Goal: Task Accomplishment & Management: Manage account settings

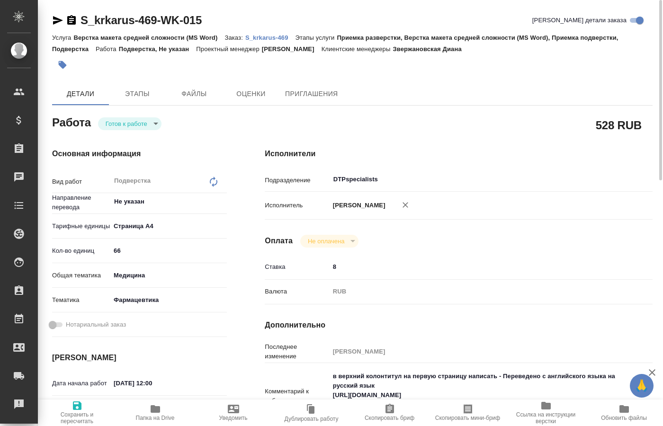
click at [153, 123] on body "🙏 .cls-1 fill:#fff; AWATERA [PERSON_NAME] Спецификации Заказы 0 Чаты Todo Проек…" at bounding box center [331, 213] width 663 height 426
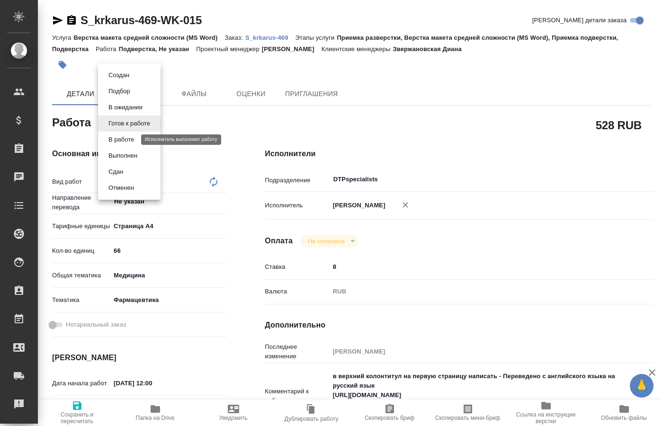
click at [124, 138] on button "В работе" at bounding box center [121, 139] width 31 height 10
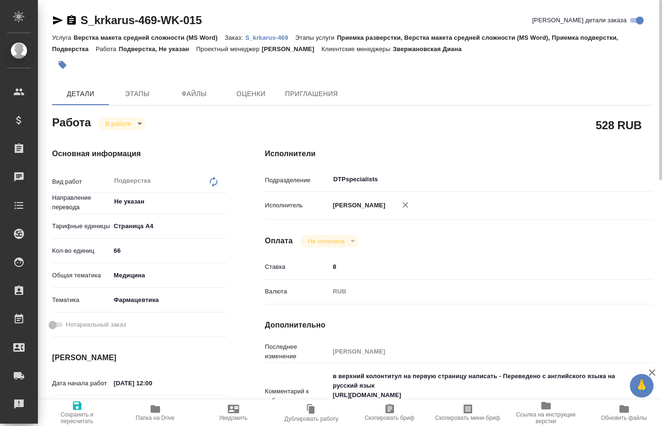
type textarea "x"
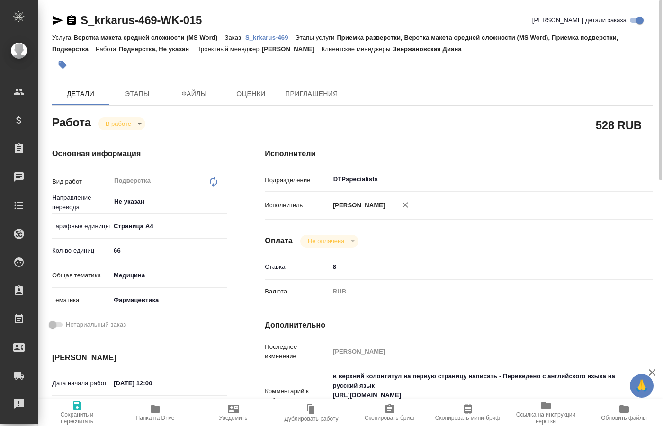
type textarea "x"
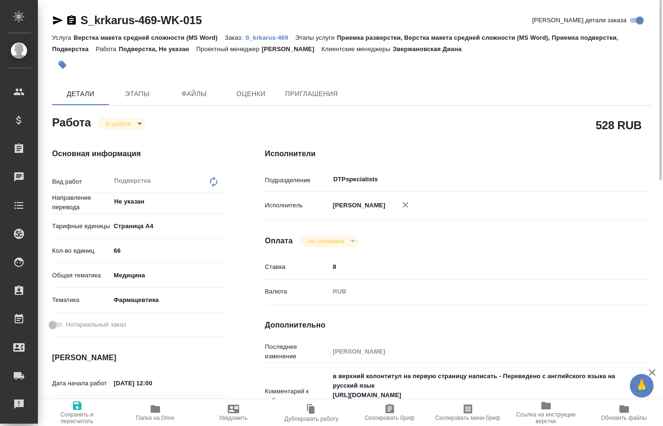
type textarea "x"
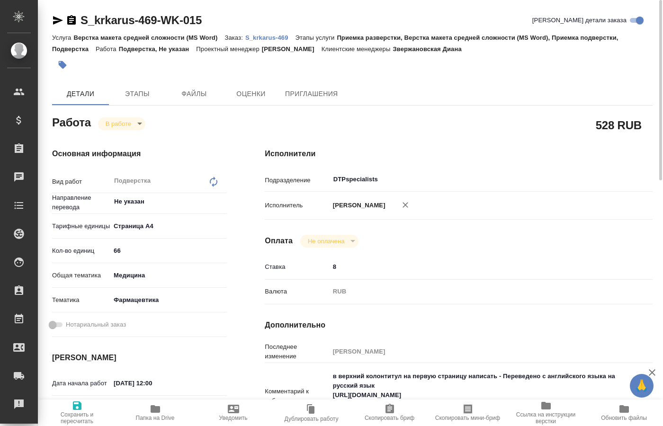
type textarea "x"
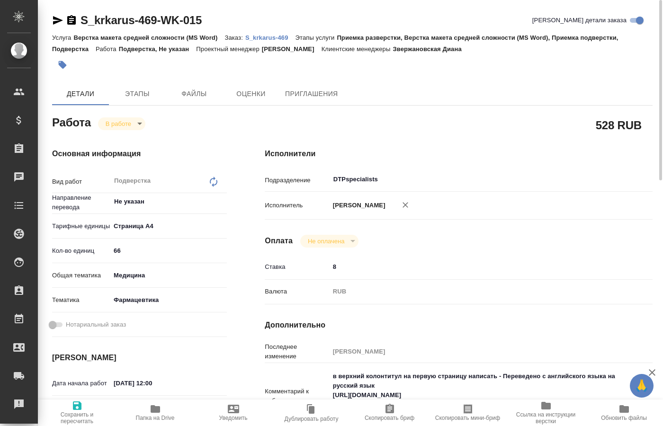
type textarea "x"
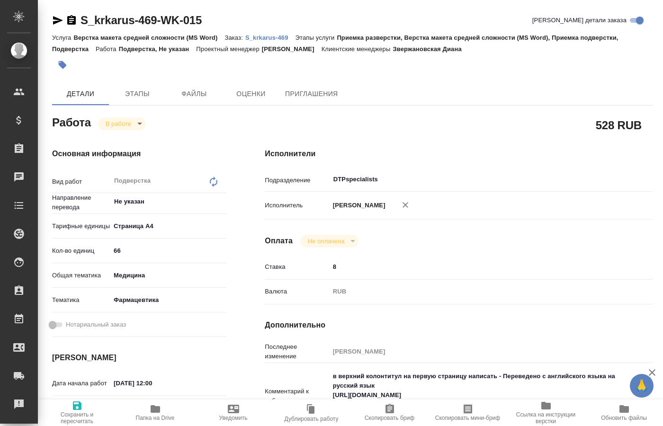
type textarea "x"
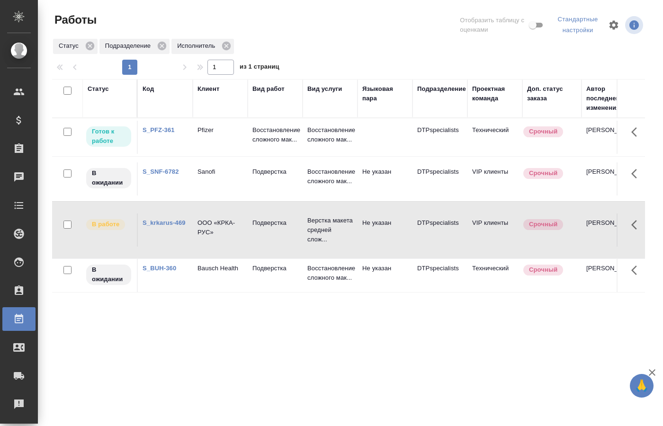
click at [245, 154] on td "ООО «КРКА-РУС»" at bounding box center [220, 137] width 55 height 33
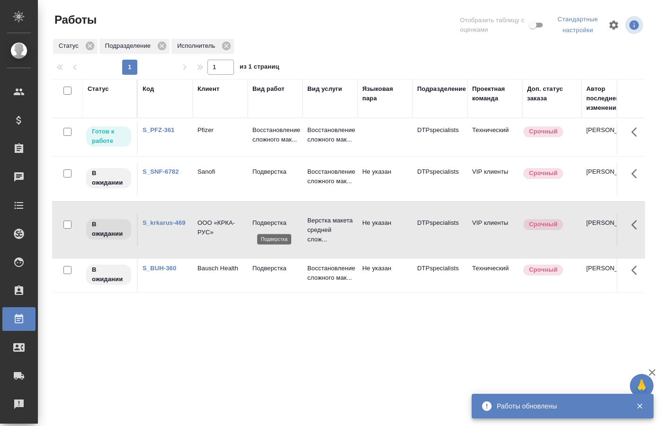
click at [256, 225] on p "Подверстка" at bounding box center [274, 222] width 45 height 9
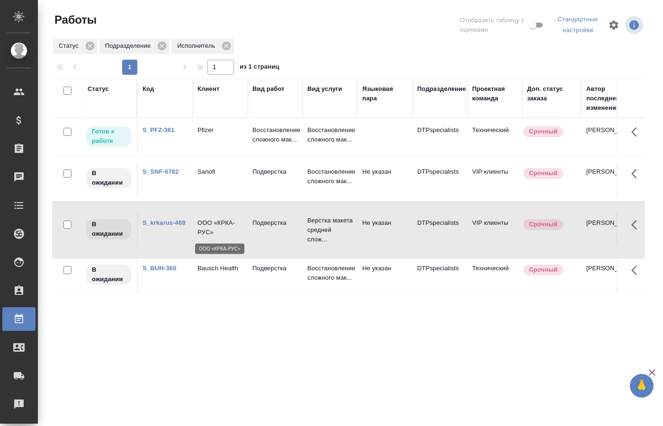
click at [209, 225] on p "ООО «КРКА-РУС»" at bounding box center [219, 227] width 45 height 19
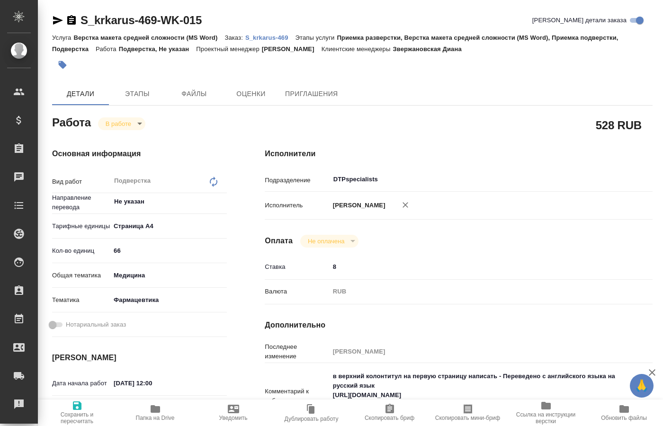
type textarea "x"
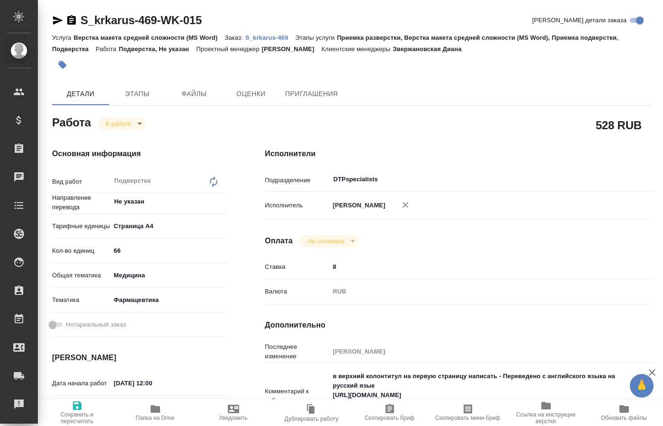
type textarea "x"
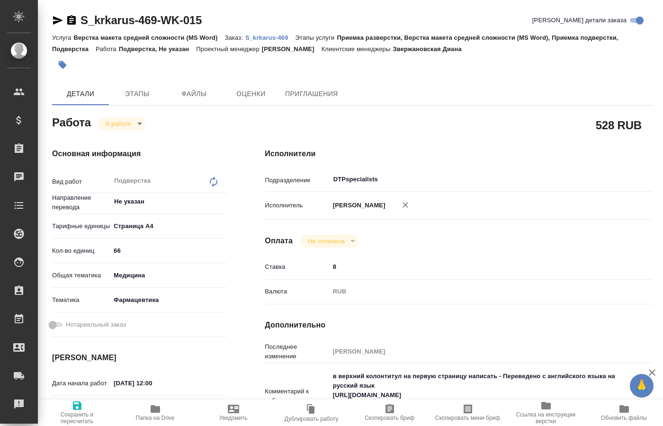
type textarea "x"
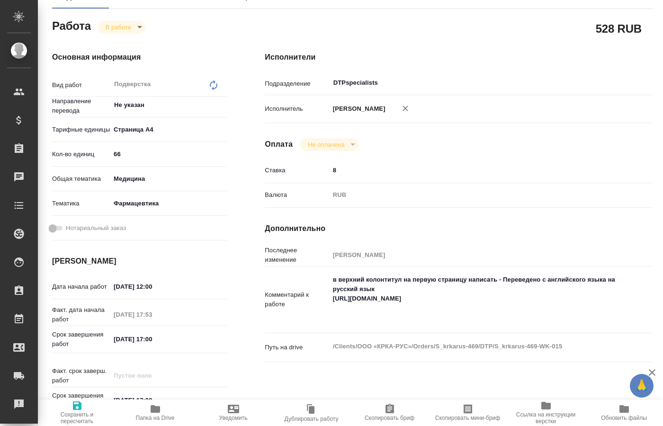
type textarea "x"
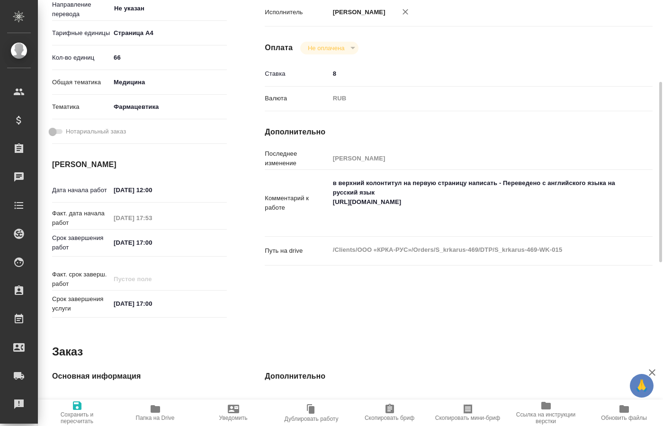
type textarea "x"
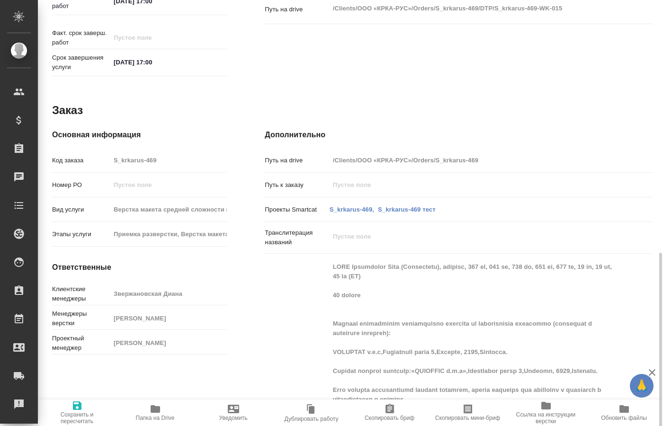
type textarea "x"
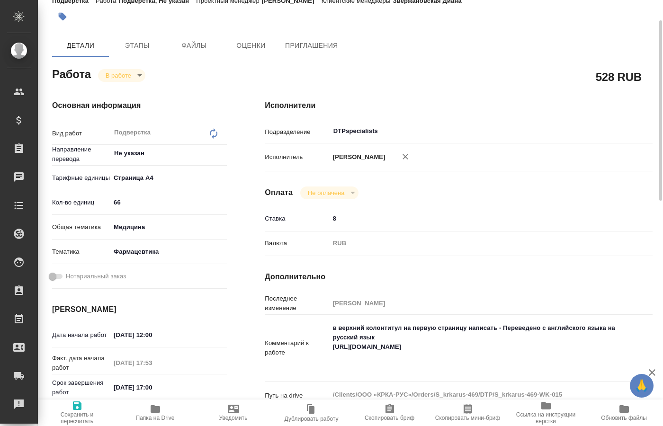
scroll to position [97, 0]
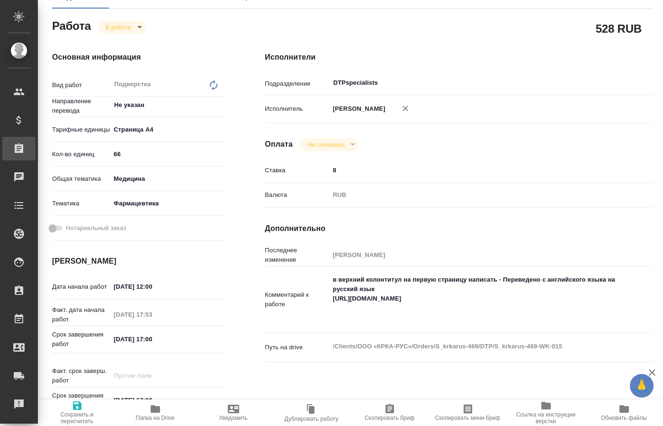
type textarea "x"
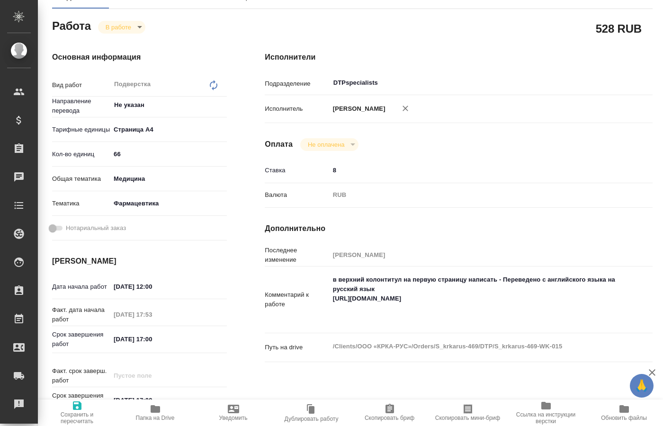
click at [153, 415] on span "Папка на Drive" at bounding box center [155, 418] width 39 height 7
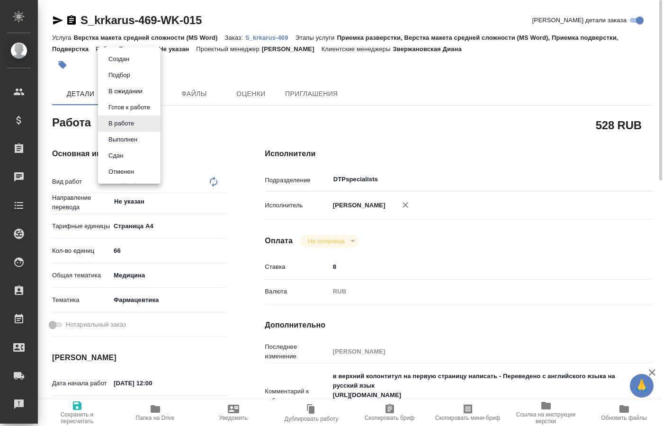
click at [138, 124] on body "🙏 .cls-1 fill:#fff; AWATERA Kucherenko Oksana Клиенты Спецификации Заказы 0 Чат…" at bounding box center [331, 213] width 663 height 426
click at [131, 91] on button "В ожидании" at bounding box center [126, 91] width 40 height 10
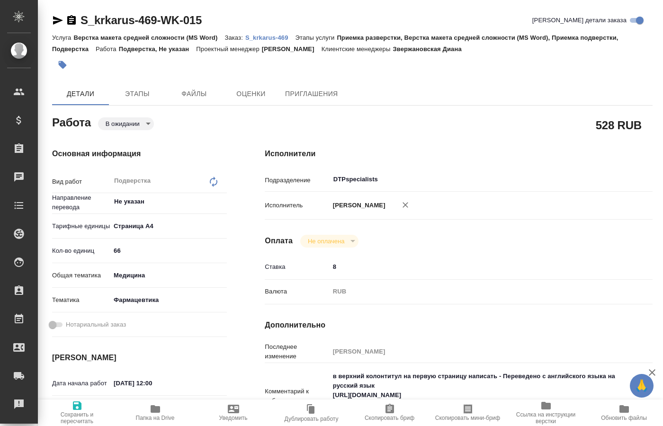
type textarea "x"
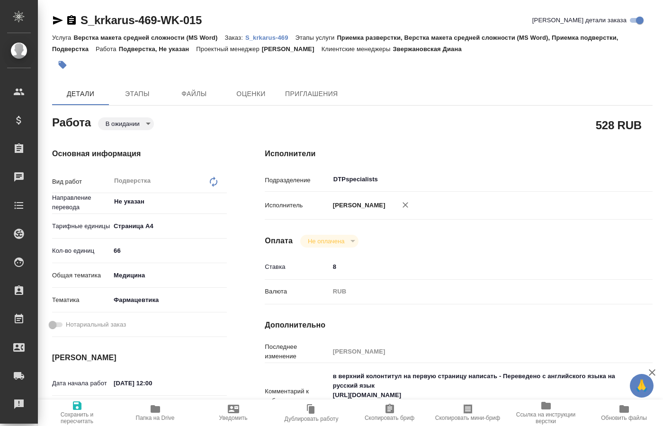
type textarea "x"
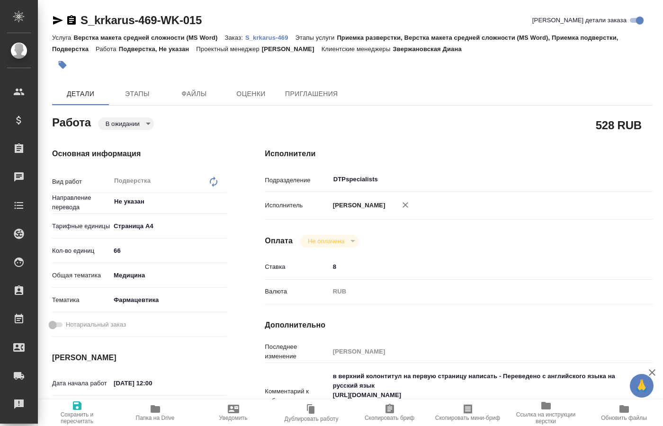
type textarea "x"
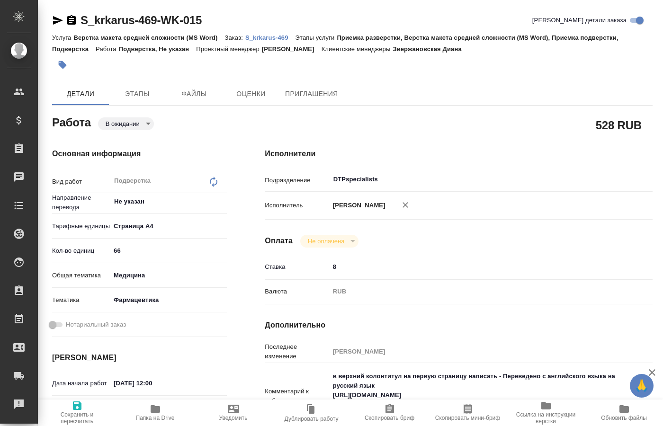
type textarea "x"
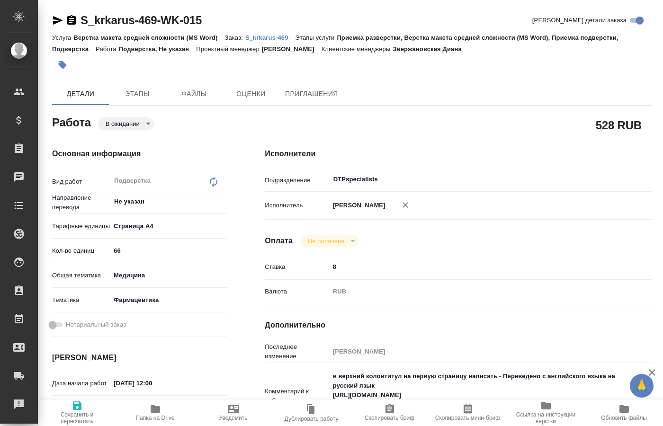
type textarea "x"
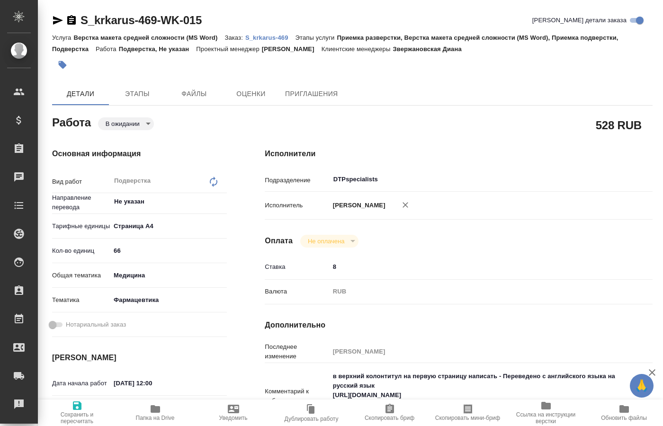
type textarea "x"
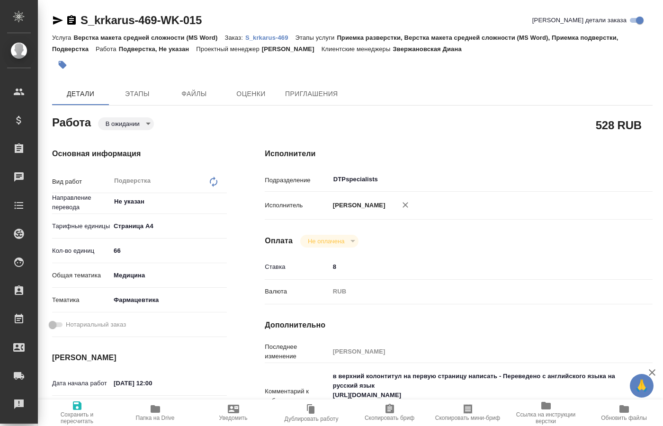
type textarea "x"
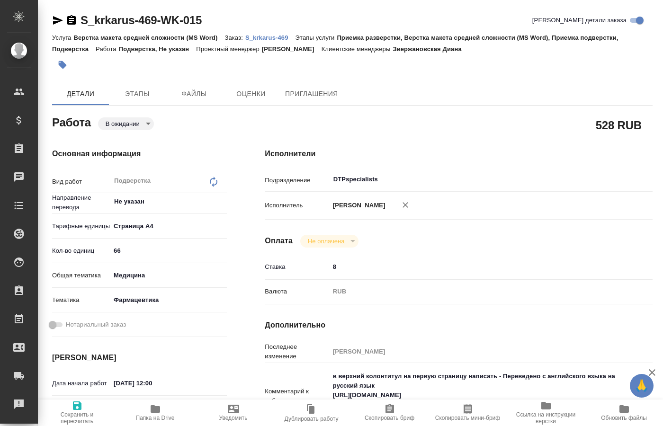
type textarea "x"
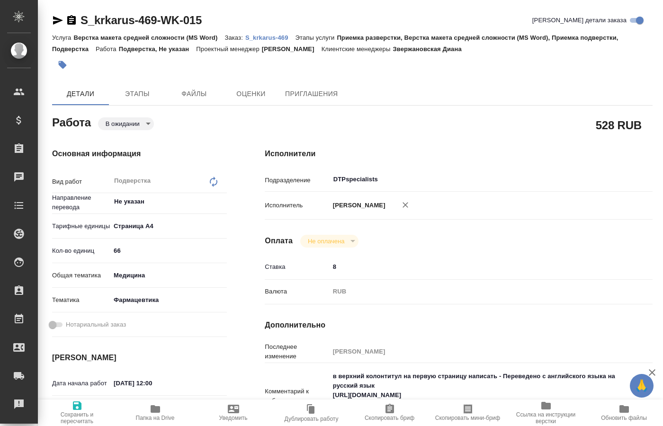
type textarea "x"
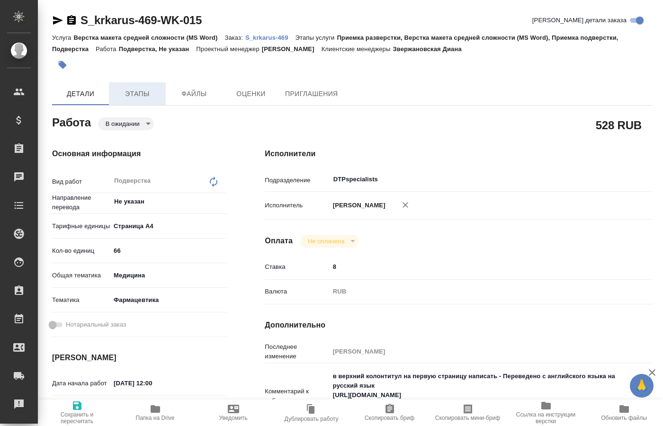
type textarea "x"
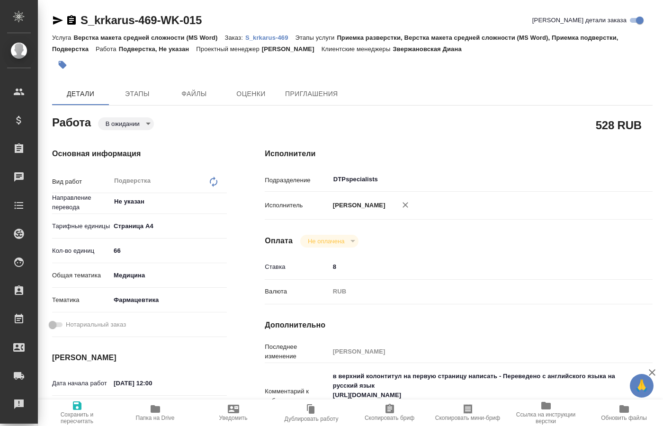
type textarea "x"
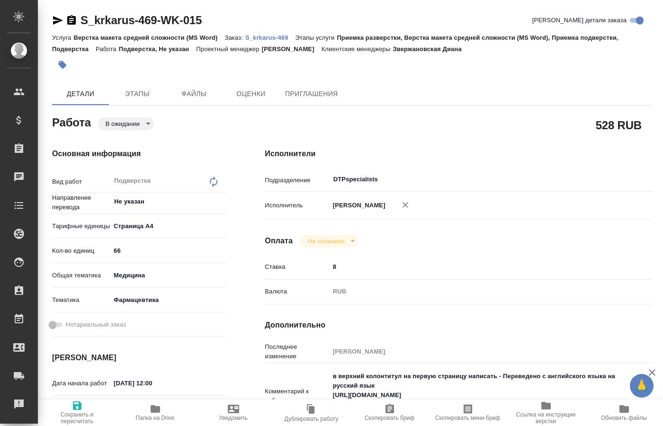
type textarea "x"
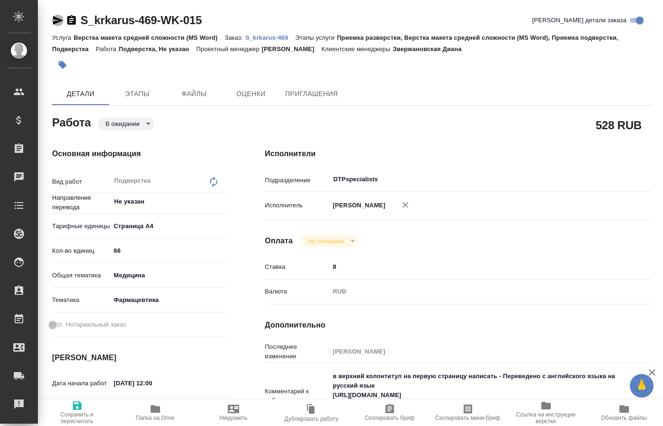
click at [58, 20] on icon "button" at bounding box center [58, 20] width 10 height 9
click at [147, 123] on body "🙏 .cls-1 fill:#fff; AWATERA Kucherenko Oksana Клиенты Спецификации Заказы 0 Чат…" at bounding box center [331, 213] width 663 height 426
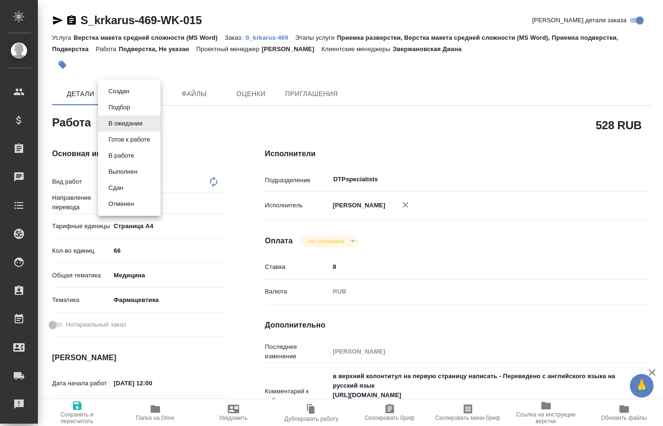
click at [243, 80] on div at bounding box center [331, 213] width 663 height 426
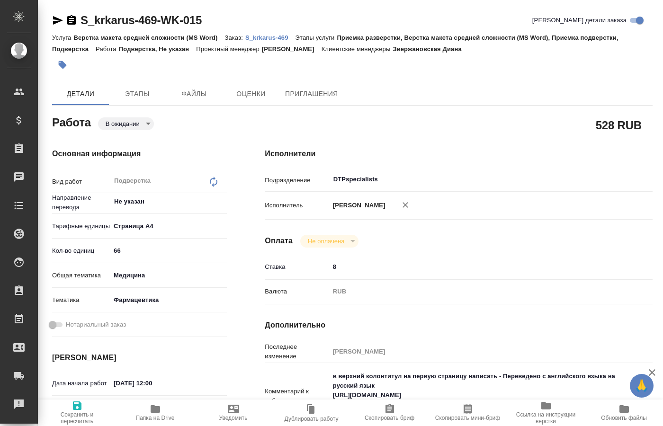
click at [144, 125] on body "🙏 .cls-1 fill:#fff; AWATERA Kucherenko Oksana Клиенты Спецификации Заказы 0 Чат…" at bounding box center [331, 213] width 663 height 426
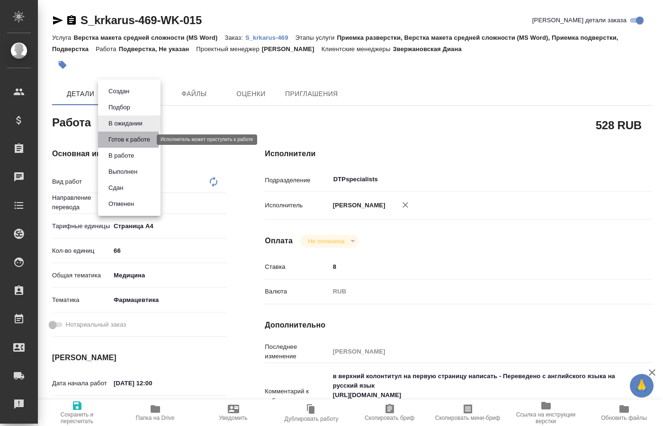
click at [127, 139] on button "Готов к работе" at bounding box center [129, 139] width 47 height 10
click at [127, 148] on h4 "Основная информация" at bounding box center [139, 153] width 175 height 11
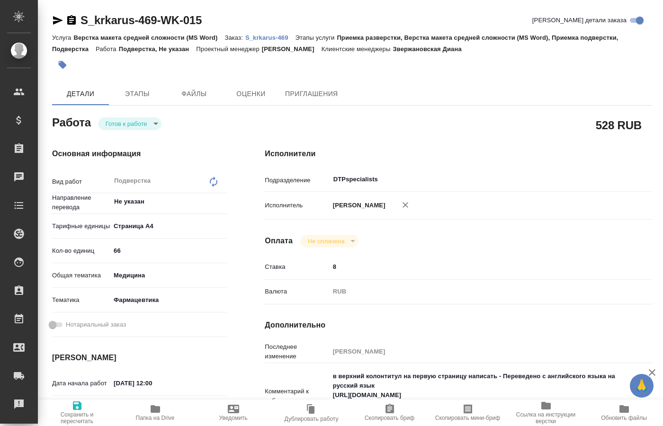
type textarea "x"
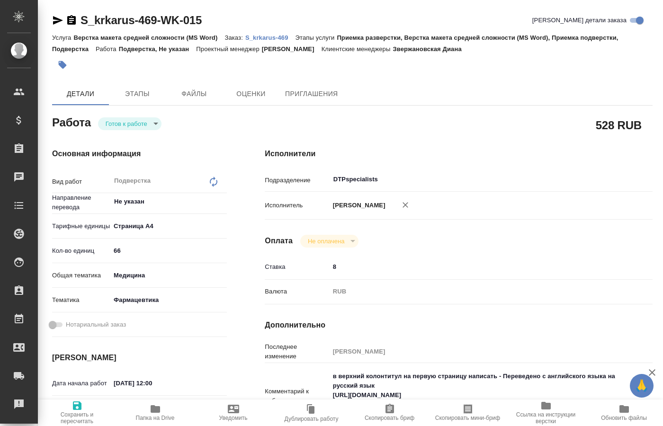
type textarea "x"
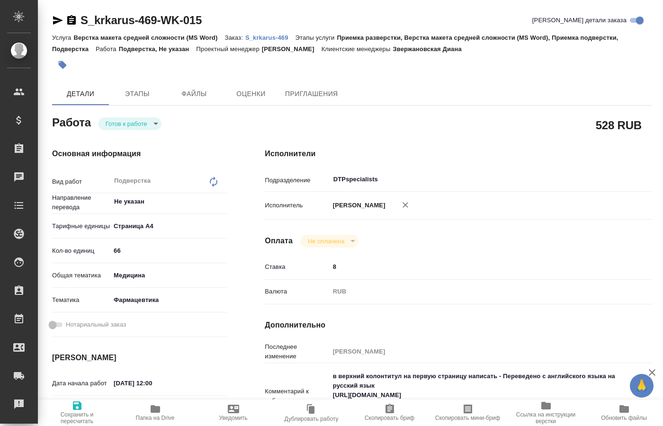
type textarea "x"
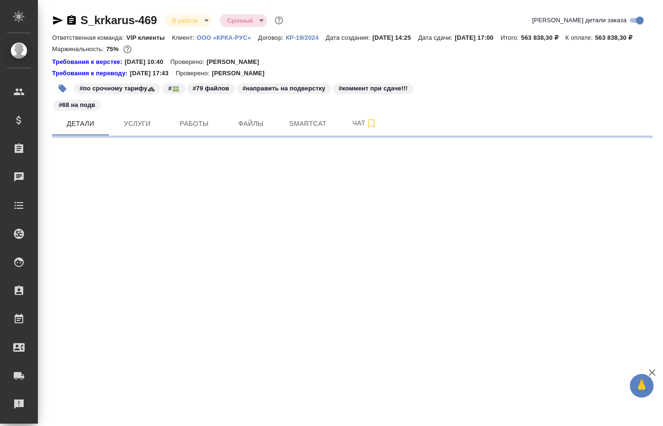
select select "RU"
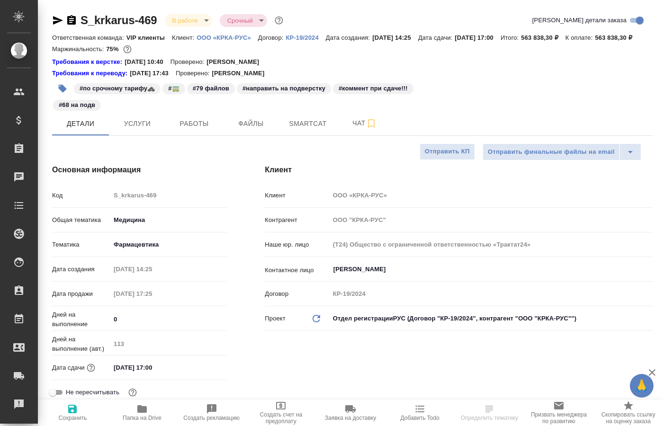
type input "[PERSON_NAME]"
select select "RU"
type textarea "x"
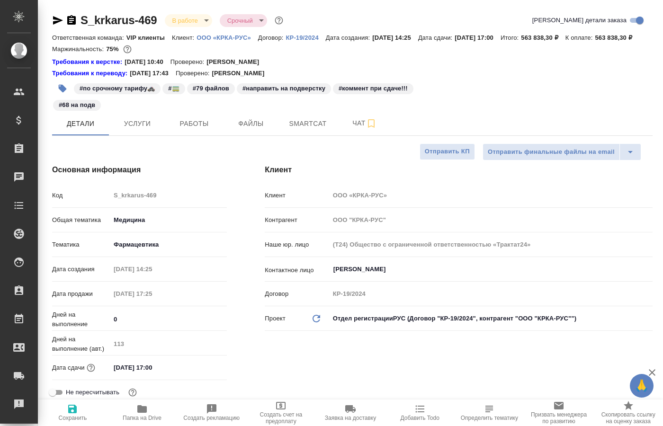
type textarea "x"
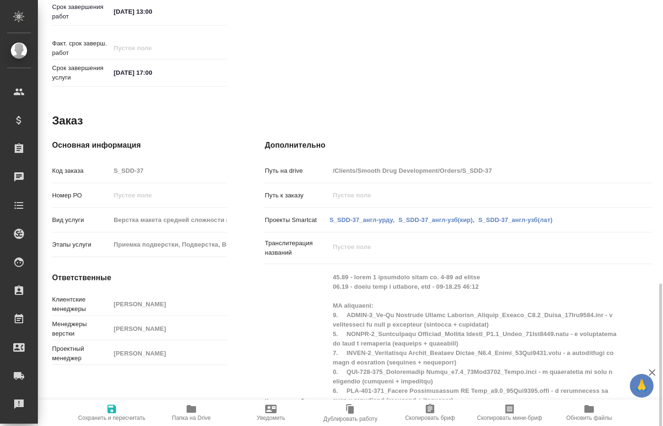
scroll to position [535, 0]
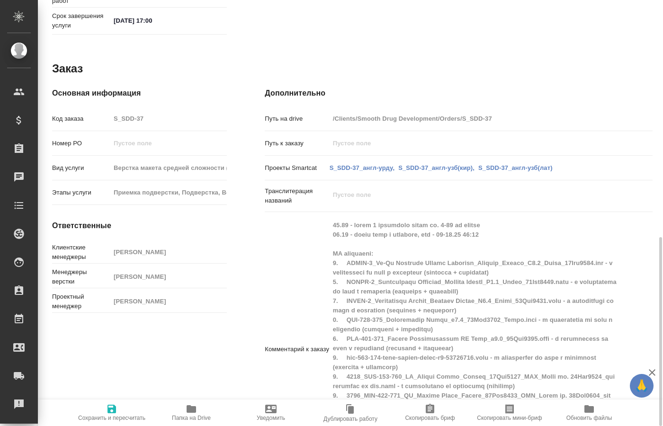
click at [190, 411] on icon "button" at bounding box center [190, 409] width 9 height 8
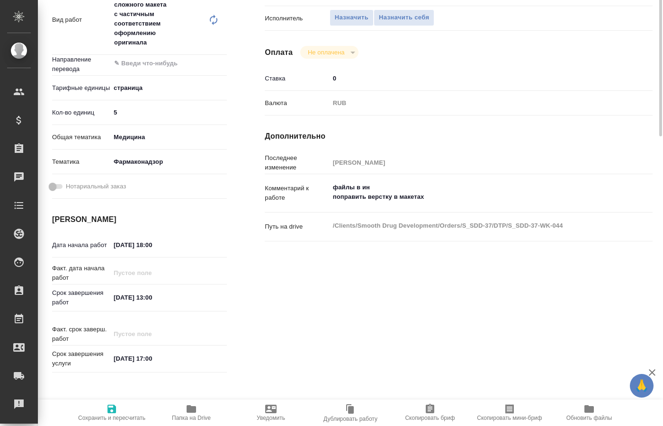
scroll to position [4, 0]
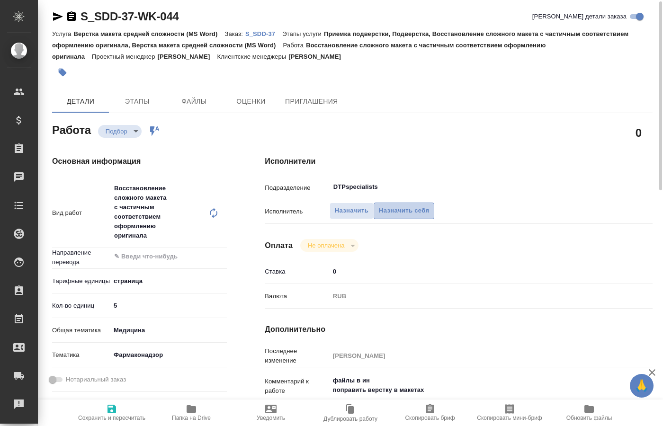
click at [414, 205] on span "Назначить себя" at bounding box center [404, 210] width 50 height 11
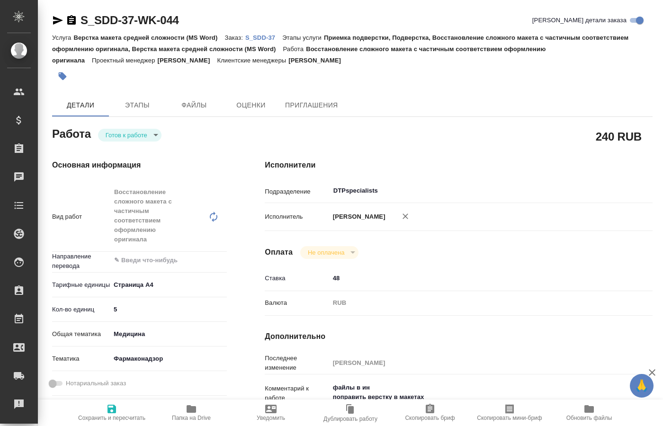
type textarea "x"
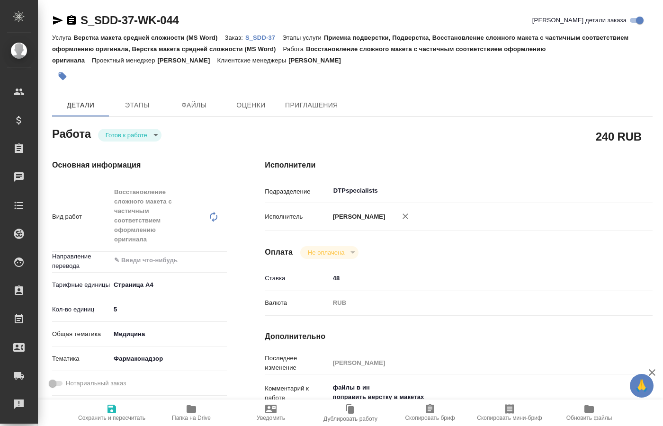
type textarea "x"
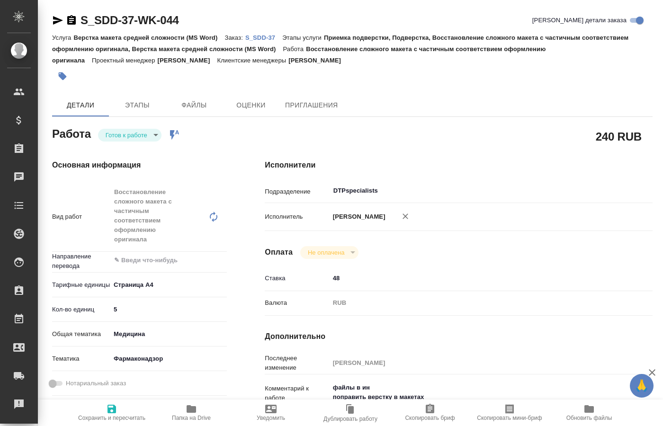
type textarea "x"
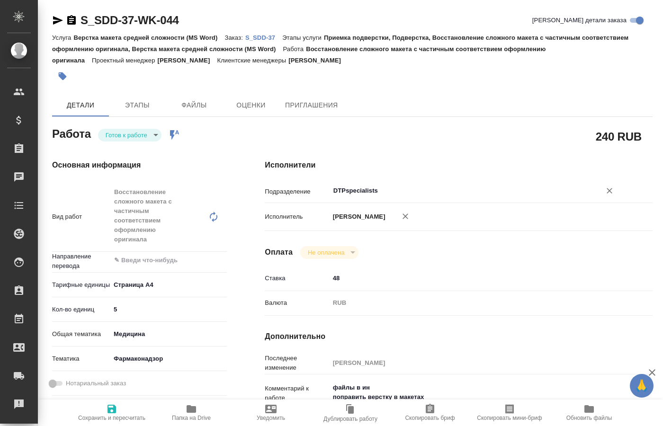
type textarea "x"
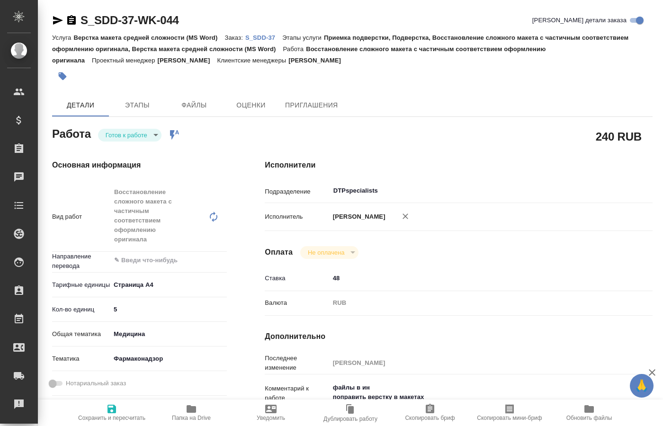
type textarea "x"
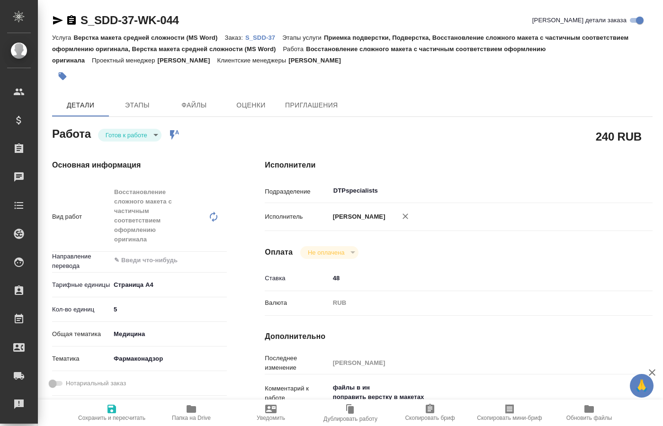
type textarea "x"
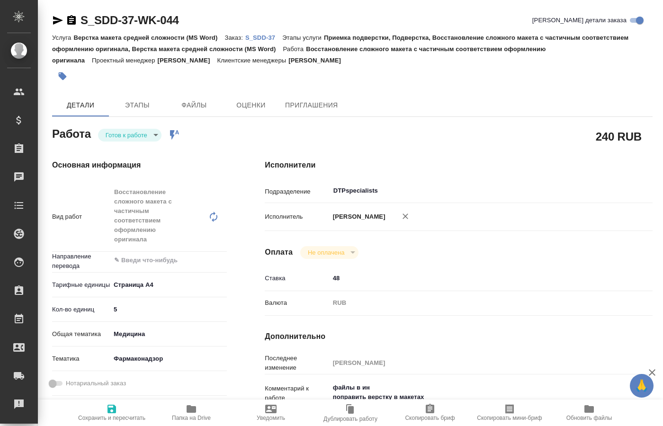
type textarea "x"
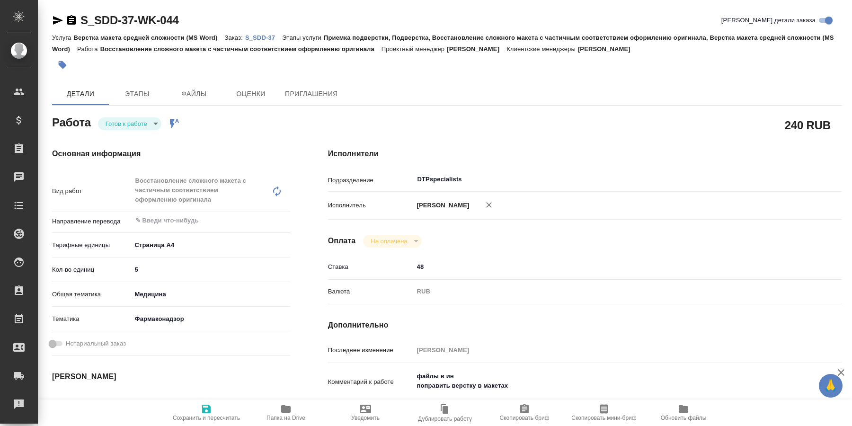
type textarea "x"
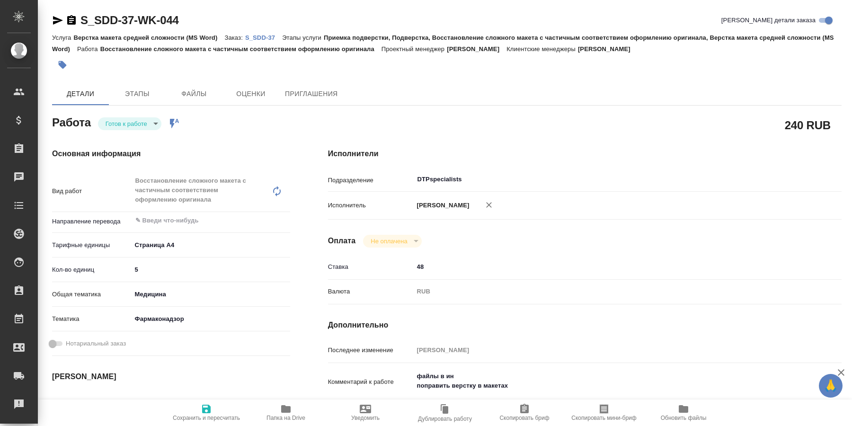
type textarea "x"
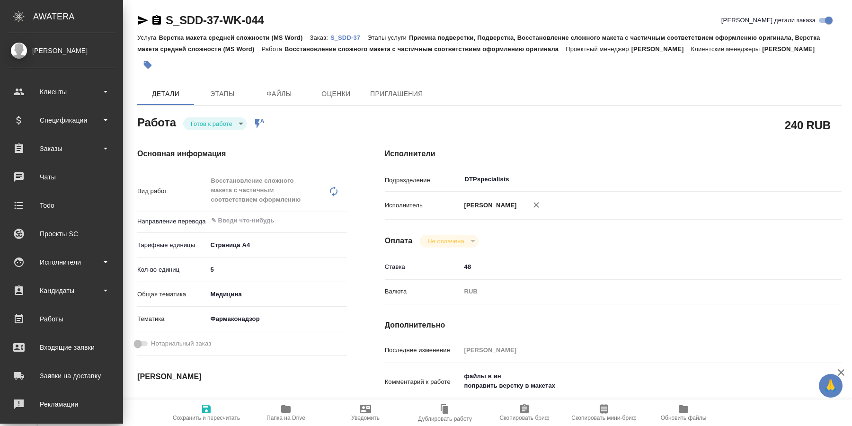
type textarea "x"
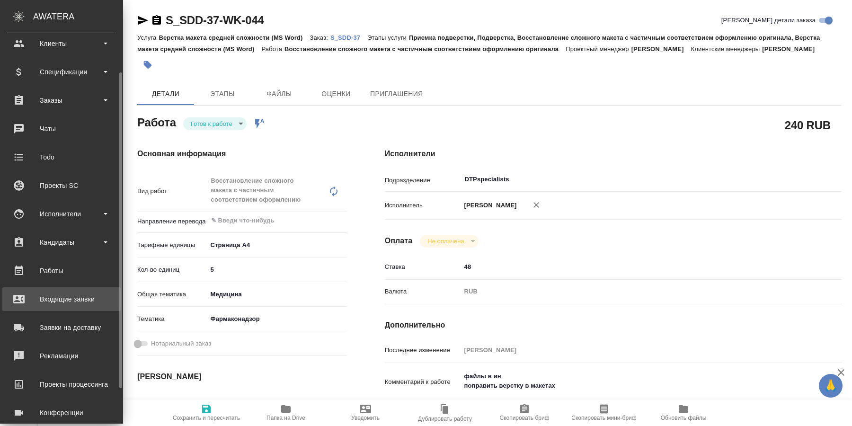
scroll to position [92, 0]
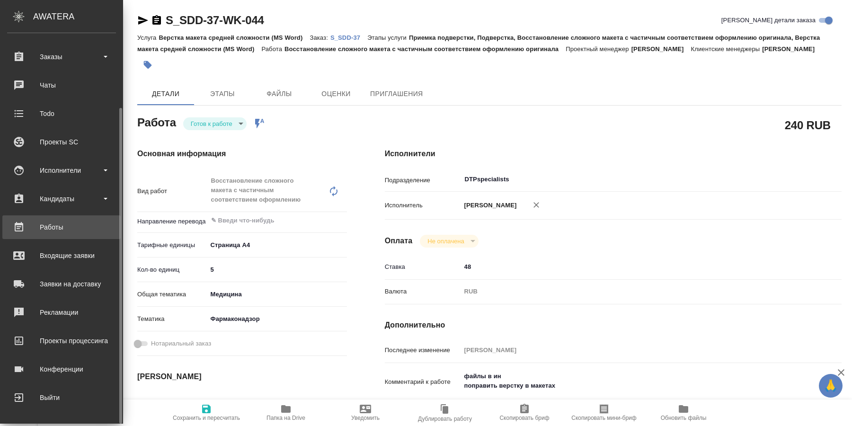
click at [59, 230] on div "Работы" at bounding box center [61, 227] width 109 height 14
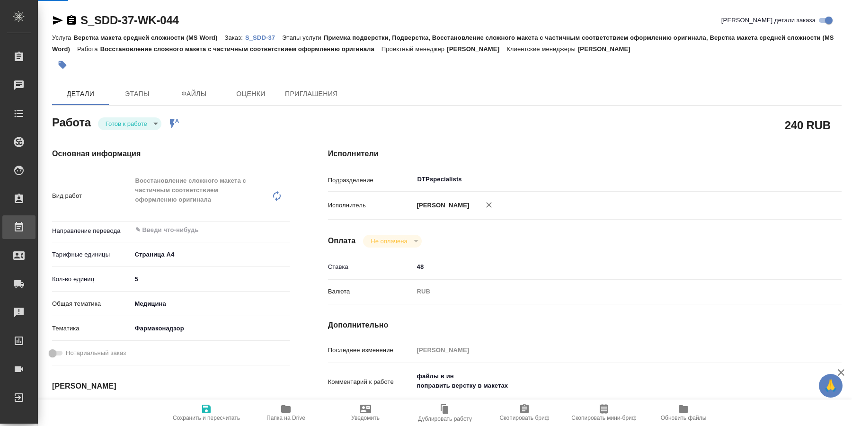
type textarea "x"
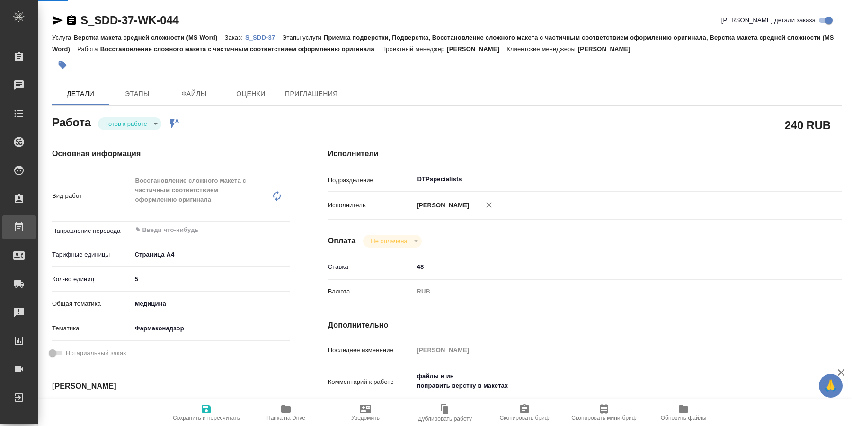
type textarea "x"
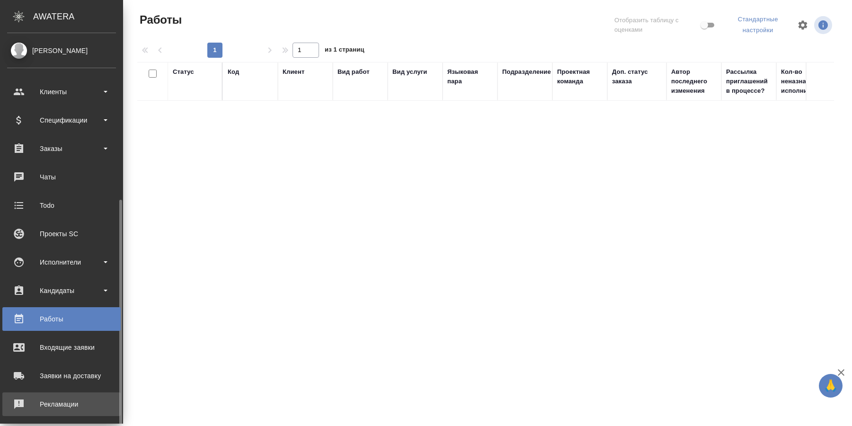
scroll to position [92, 0]
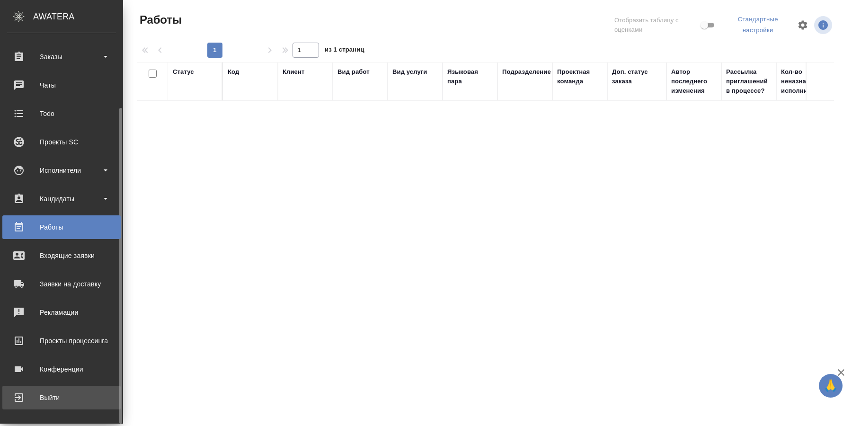
click at [50, 397] on div "Выйти" at bounding box center [61, 397] width 109 height 14
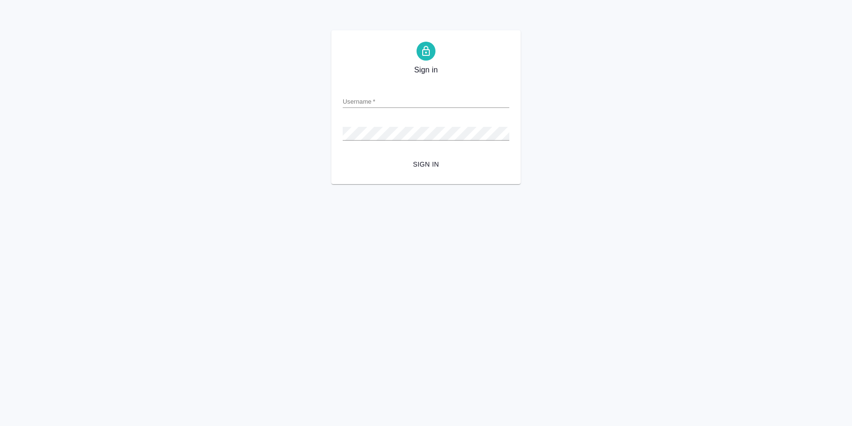
click at [449, 94] on div "Username   *" at bounding box center [426, 97] width 167 height 21
click at [413, 100] on input "Username   *" at bounding box center [426, 101] width 167 height 13
paste input "[PERSON_NAME][EMAIL_ADDRESS][DOMAIN_NAME]"
type input "[PERSON_NAME][EMAIL_ADDRESS][DOMAIN_NAME]"
click at [428, 168] on span "Sign in" at bounding box center [425, 165] width 151 height 12
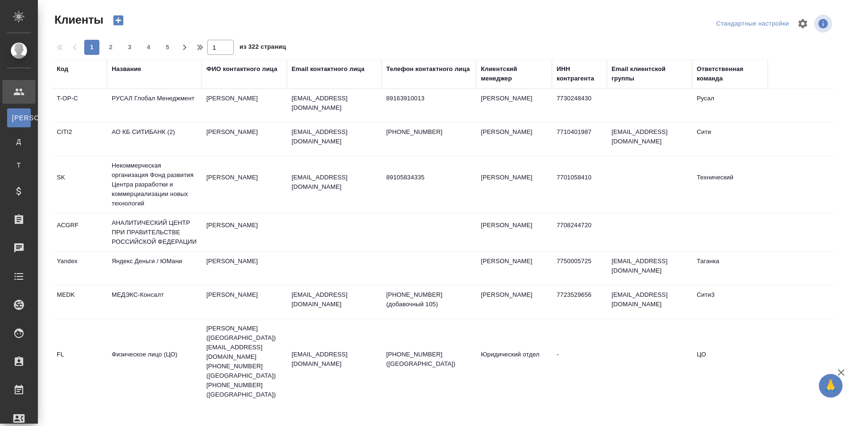
select select "RU"
